Goal: Task Accomplishment & Management: Manage account settings

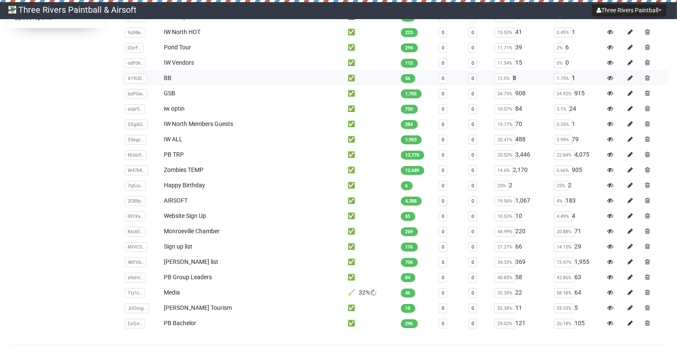
scroll to position [178, 0]
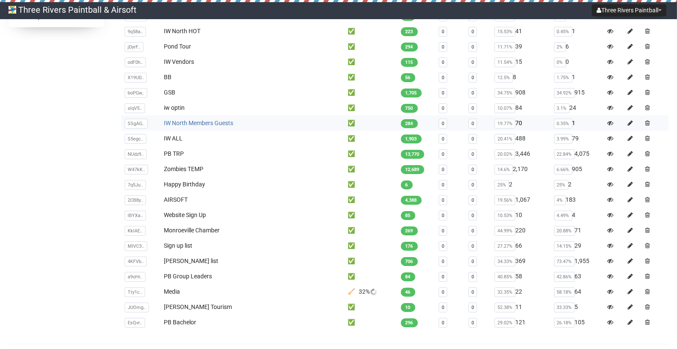
click at [210, 121] on link "IW North Members Guests" at bounding box center [198, 123] width 69 height 7
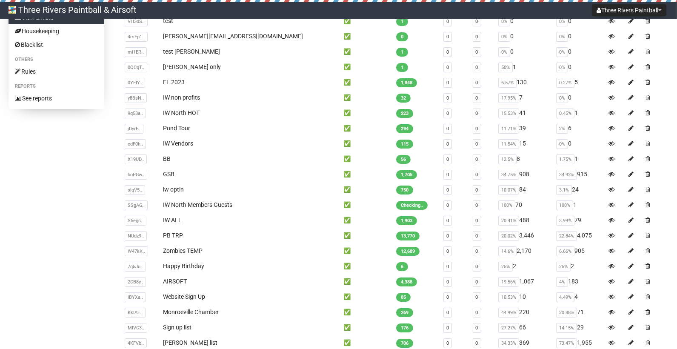
scroll to position [97, 0]
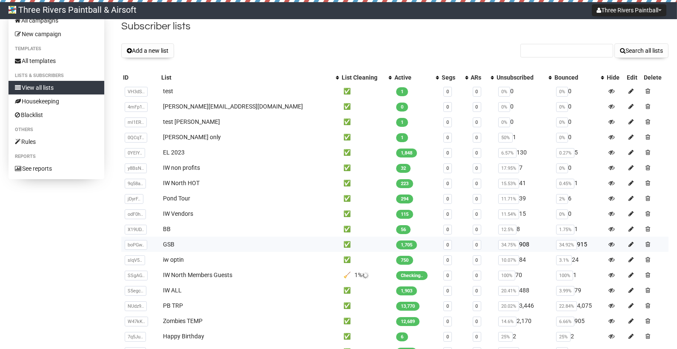
scroll to position [29, 0]
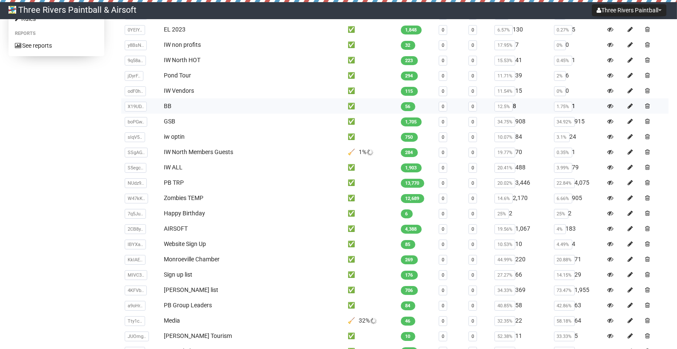
scroll to position [155, 0]
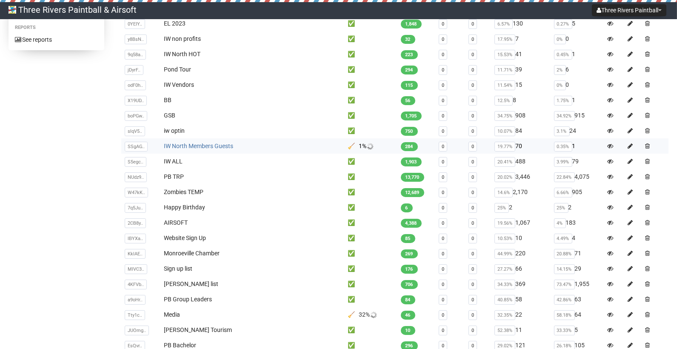
click at [187, 147] on link "IW North Members Guests" at bounding box center [198, 146] width 69 height 7
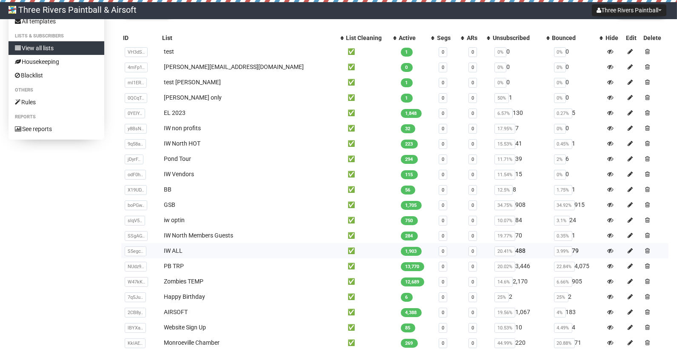
scroll to position [64, 0]
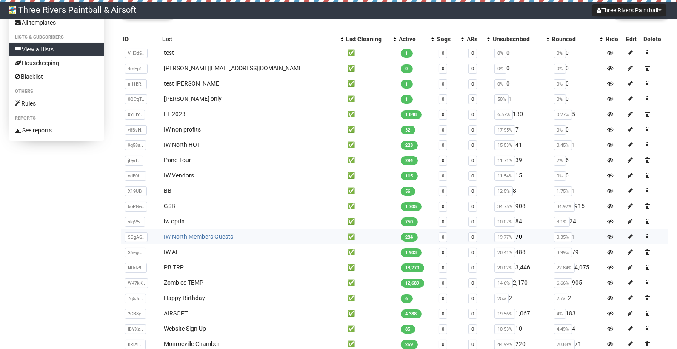
click at [223, 237] on link "IW North Members Guests" at bounding box center [198, 236] width 69 height 7
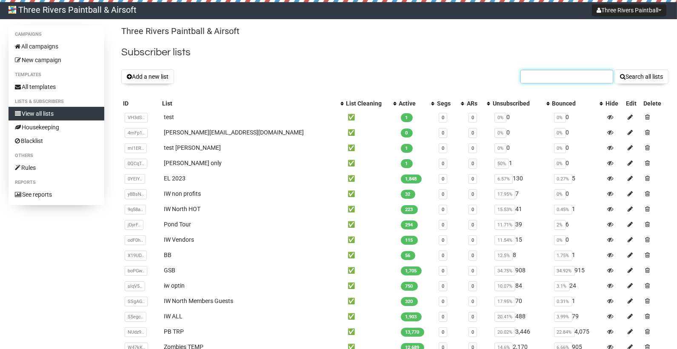
click at [566, 77] on input "text" at bounding box center [567, 77] width 93 height 14
type input "debra@adventures"
click at [626, 79] on button "Search all lists" at bounding box center [642, 76] width 54 height 14
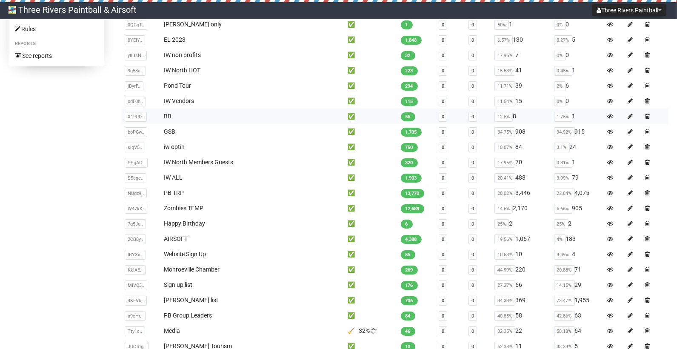
scroll to position [143, 0]
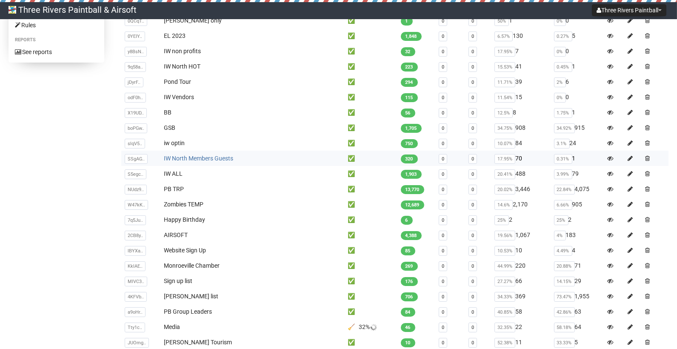
click at [211, 157] on link "IW North Members Guests" at bounding box center [198, 158] width 69 height 7
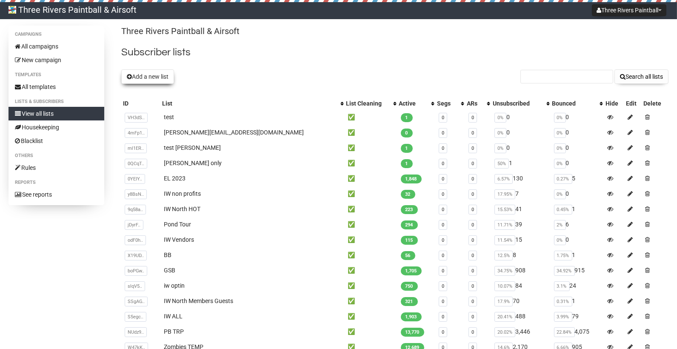
click at [145, 77] on button "Add a new list" at bounding box center [147, 76] width 53 height 14
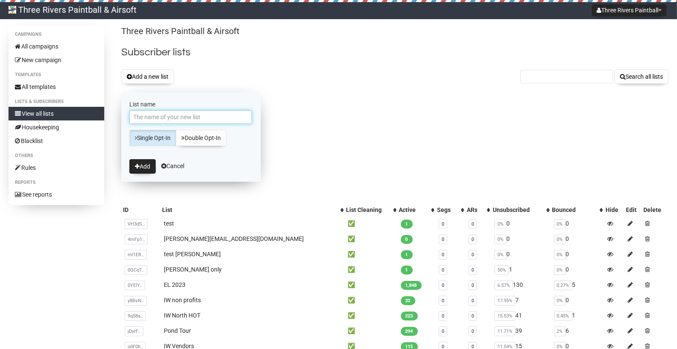
click at [157, 117] on input "List name" at bounding box center [190, 117] width 123 height 14
type input "temp deb"
click at [138, 164] on icon "submit" at bounding box center [137, 166] width 5 height 6
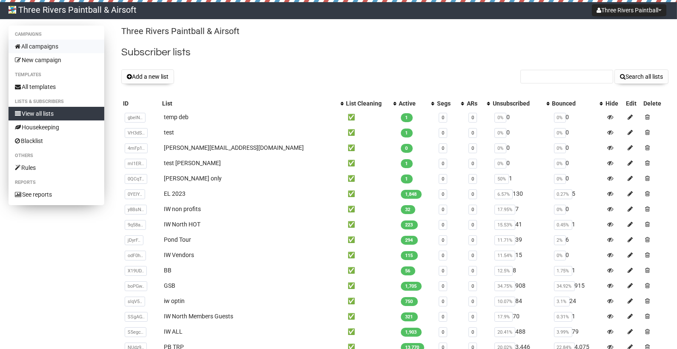
click at [54, 50] on link "All campaigns" at bounding box center [57, 47] width 96 height 14
